Goal: Transaction & Acquisition: Purchase product/service

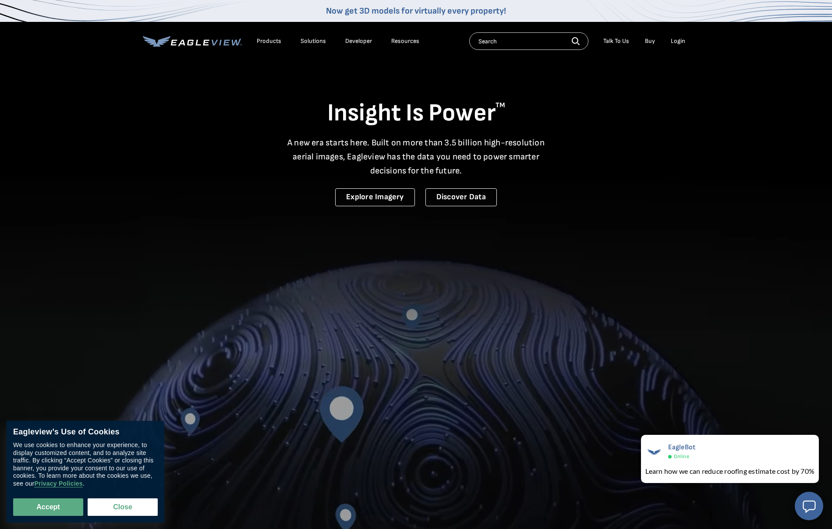
click at [677, 43] on div "Login" at bounding box center [677, 41] width 14 height 8
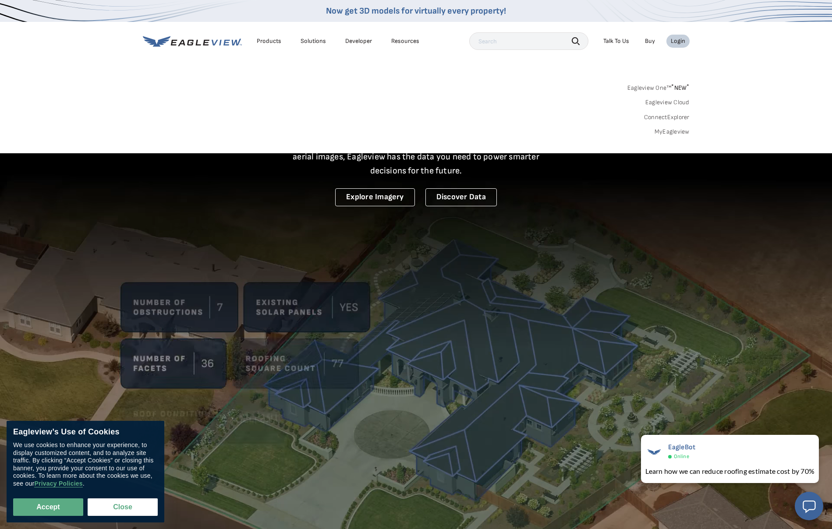
click at [669, 132] on link "MyEagleview" at bounding box center [671, 132] width 35 height 8
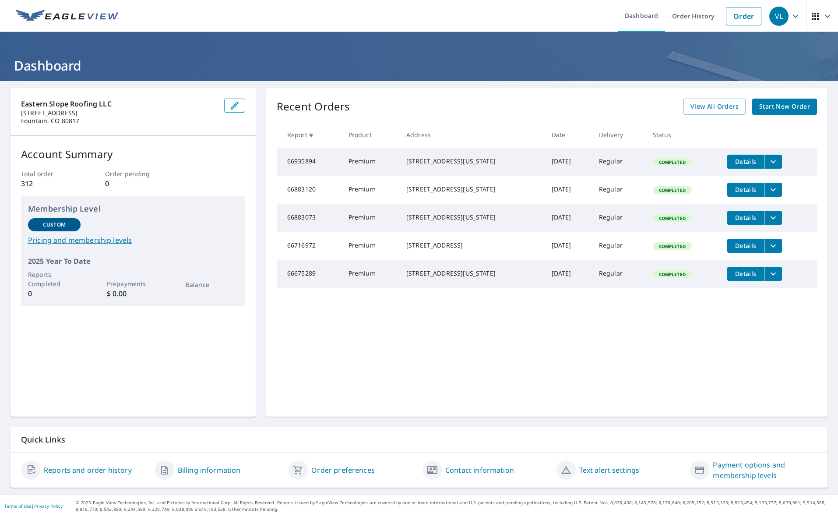
click at [759, 106] on span "Start New Order" at bounding box center [784, 106] width 51 height 11
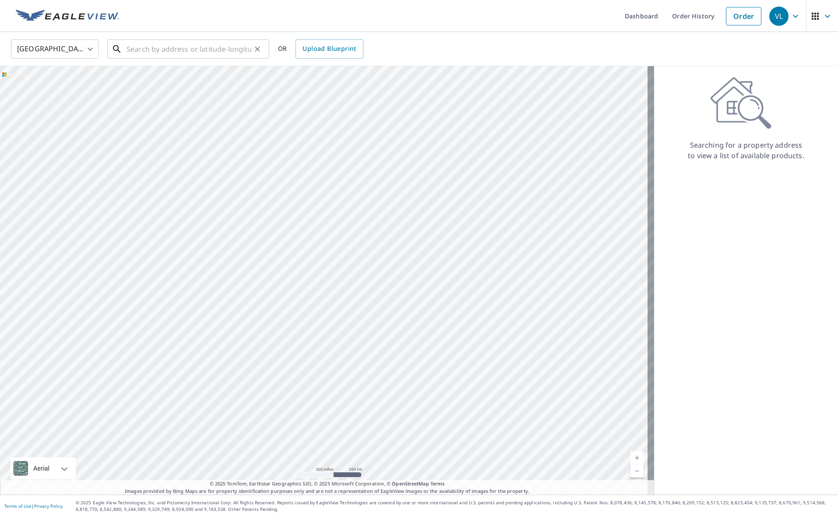
click at [232, 50] on input "text" at bounding box center [189, 49] width 125 height 25
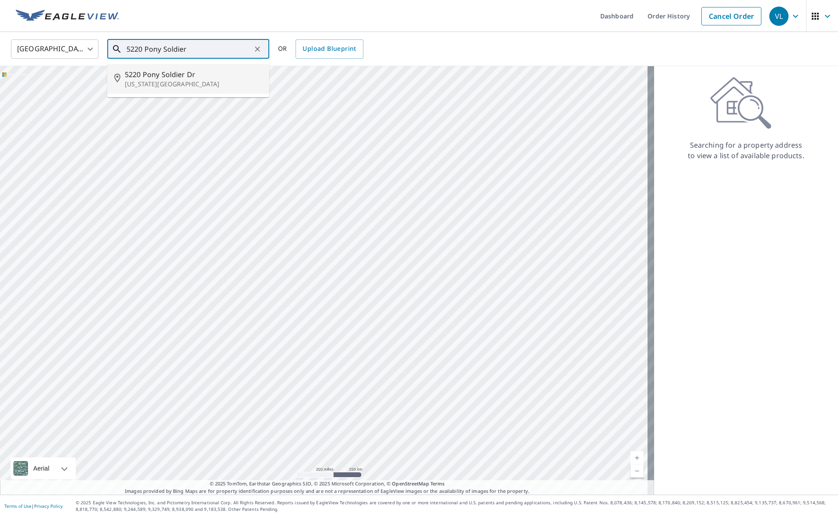
click at [194, 81] on p "Colorado Springs, CO 80917" at bounding box center [194, 84] width 138 height 9
type input "5220 Pony Soldier Dr Colorado Springs, CO 80917"
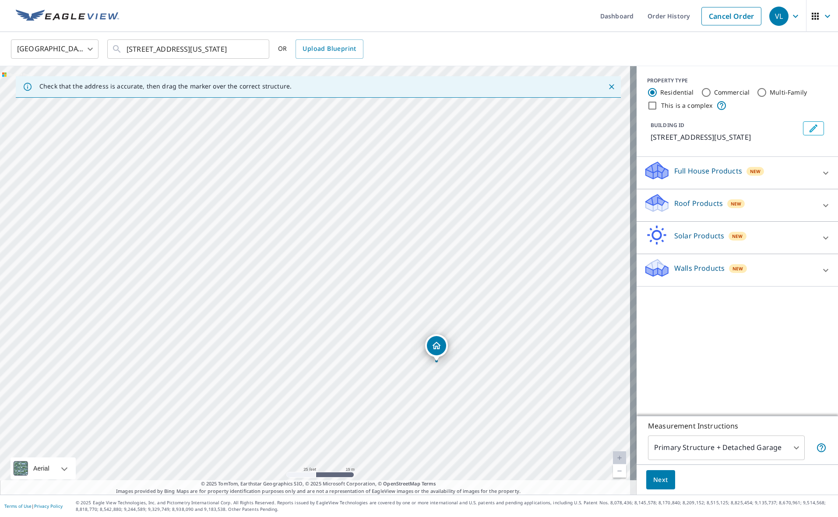
drag, startPoint x: 422, startPoint y: 407, endPoint x: 420, endPoint y: 328, distance: 78.9
click at [420, 328] on div "5220 Pony Soldier Dr Colorado Springs, CO 80917" at bounding box center [318, 280] width 637 height 428
click at [659, 484] on span "Next" at bounding box center [660, 479] width 15 height 11
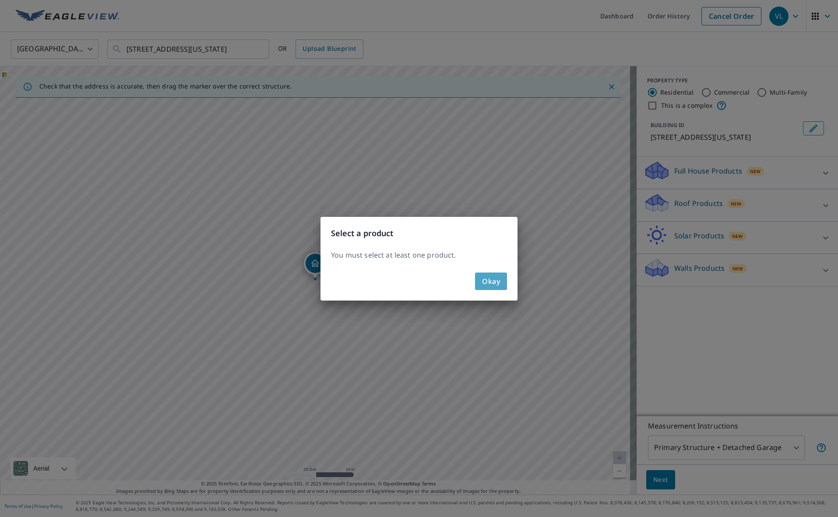
click at [482, 282] on span "Okay" at bounding box center [491, 281] width 18 height 12
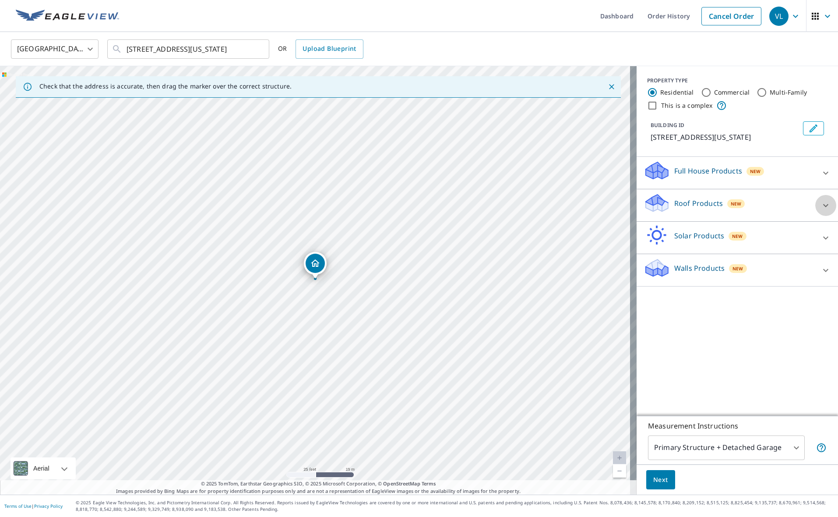
click at [823, 207] on icon at bounding box center [825, 205] width 5 height 3
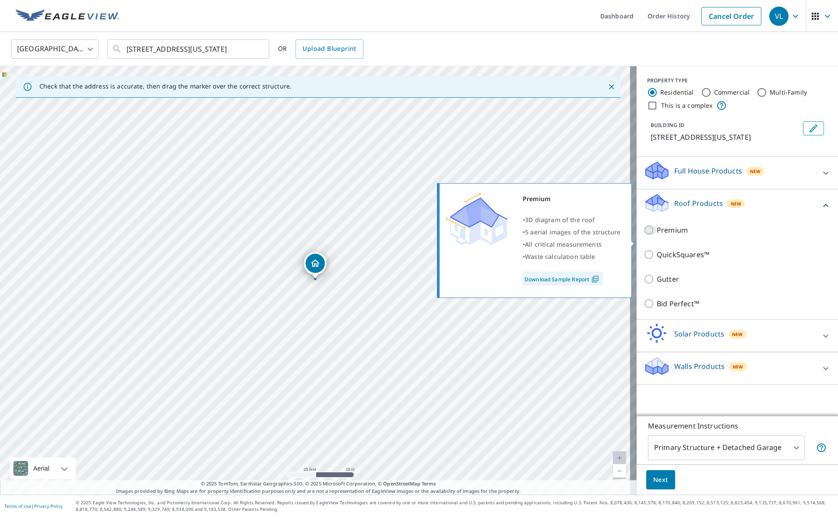
click at [645, 235] on input "Premium" at bounding box center [650, 230] width 13 height 11
checkbox input "true"
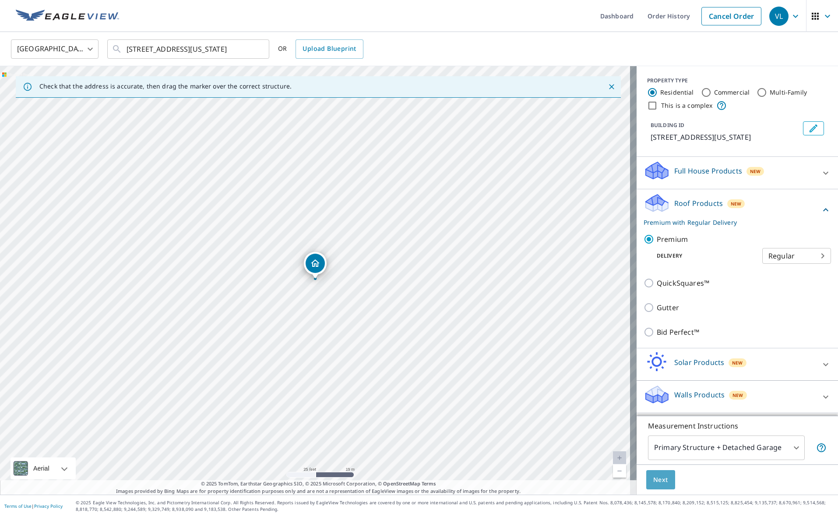
click at [660, 480] on span "Next" at bounding box center [660, 479] width 15 height 11
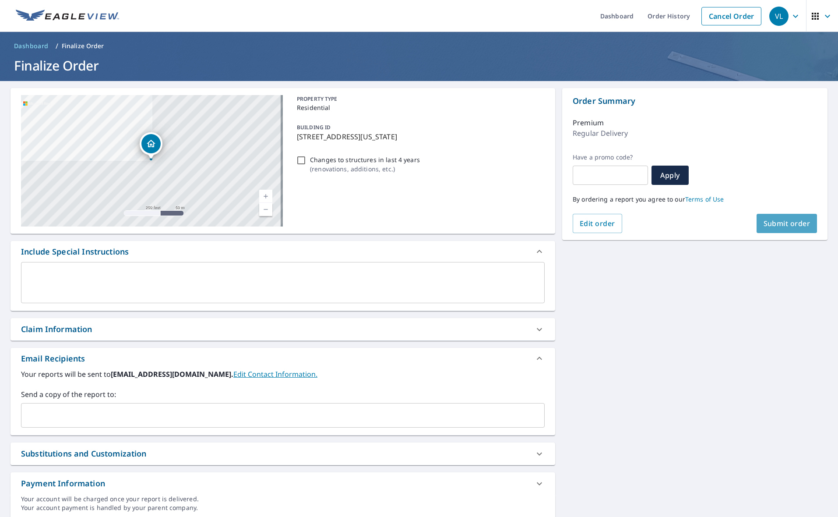
click at [776, 223] on span "Submit order" at bounding box center [787, 224] width 47 height 10
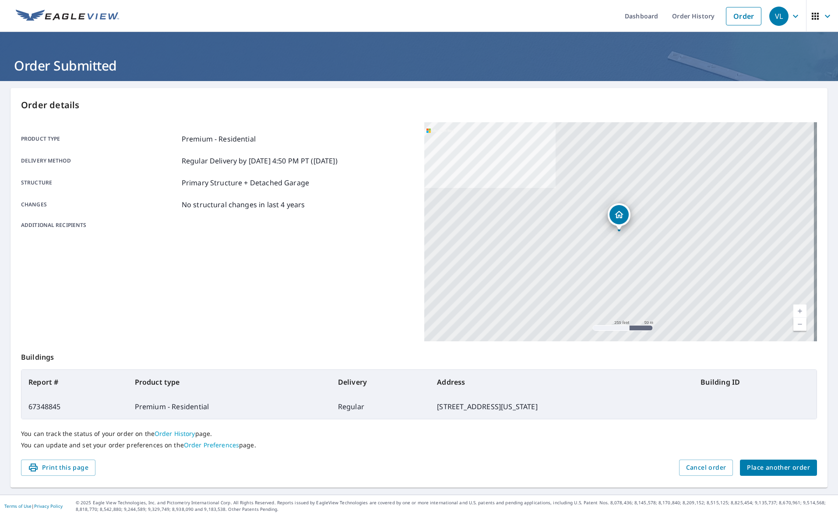
click at [616, 218] on icon "Dropped pin, building 1, Residential property, 5220 Pony Soldier Dr Colorado Sp…" at bounding box center [619, 214] width 11 height 11
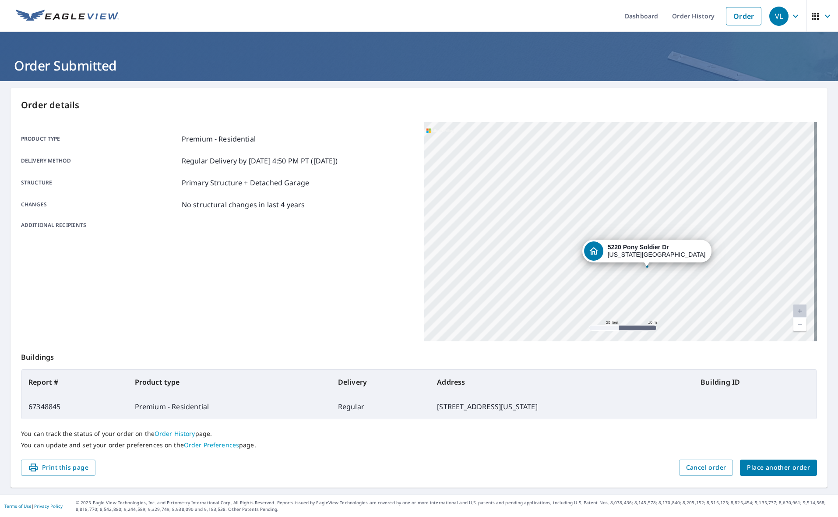
drag, startPoint x: 607, startPoint y: 272, endPoint x: 583, endPoint y: 231, distance: 47.9
click at [583, 231] on div "5220 Pony Soldier Dr Colorado Springs, CO 80917" at bounding box center [620, 231] width 393 height 219
